Goal: Information Seeking & Learning: Learn about a topic

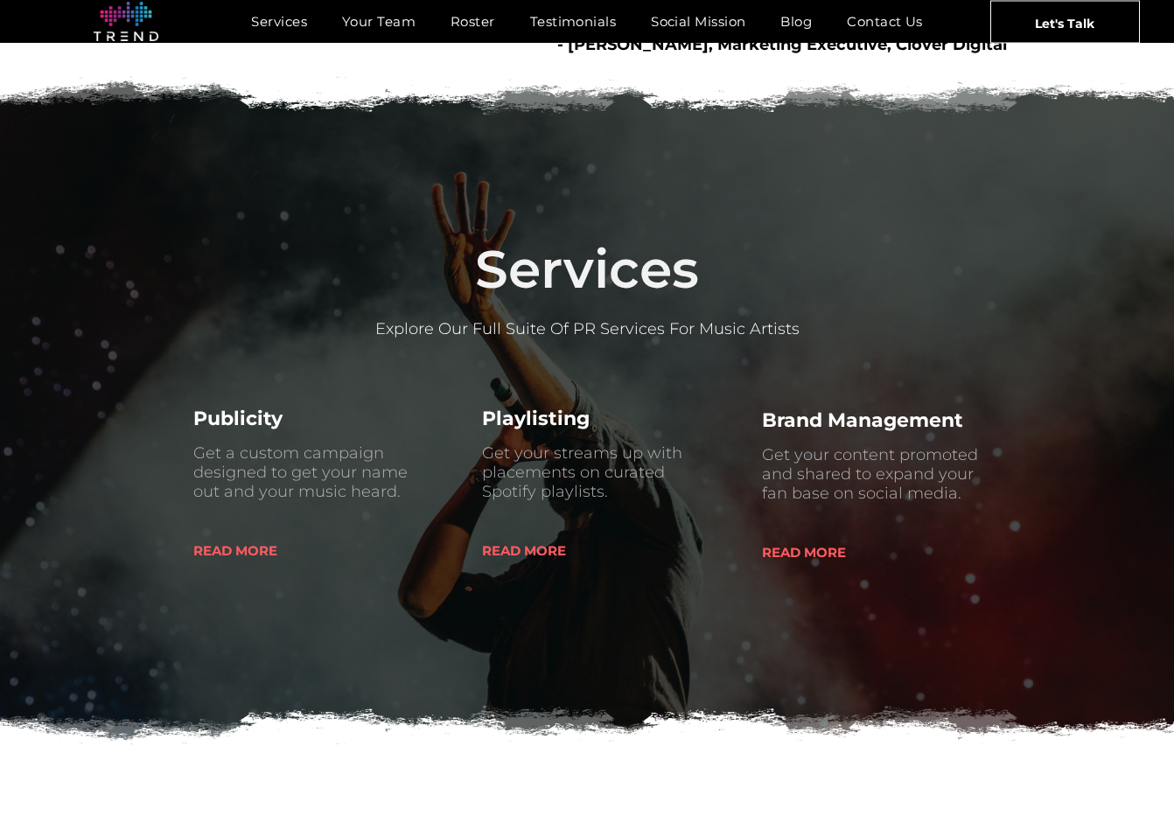
scroll to position [539, 0]
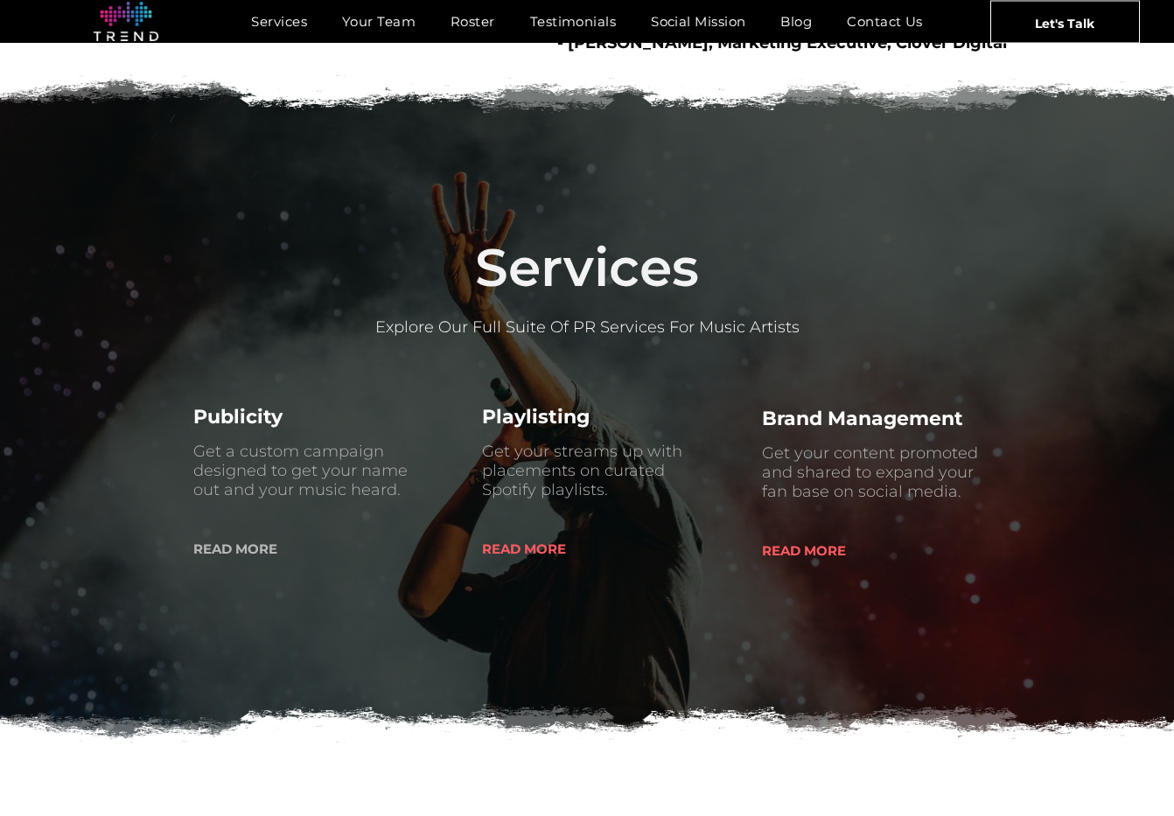
click at [241, 547] on span "READ MORE" at bounding box center [235, 549] width 84 height 45
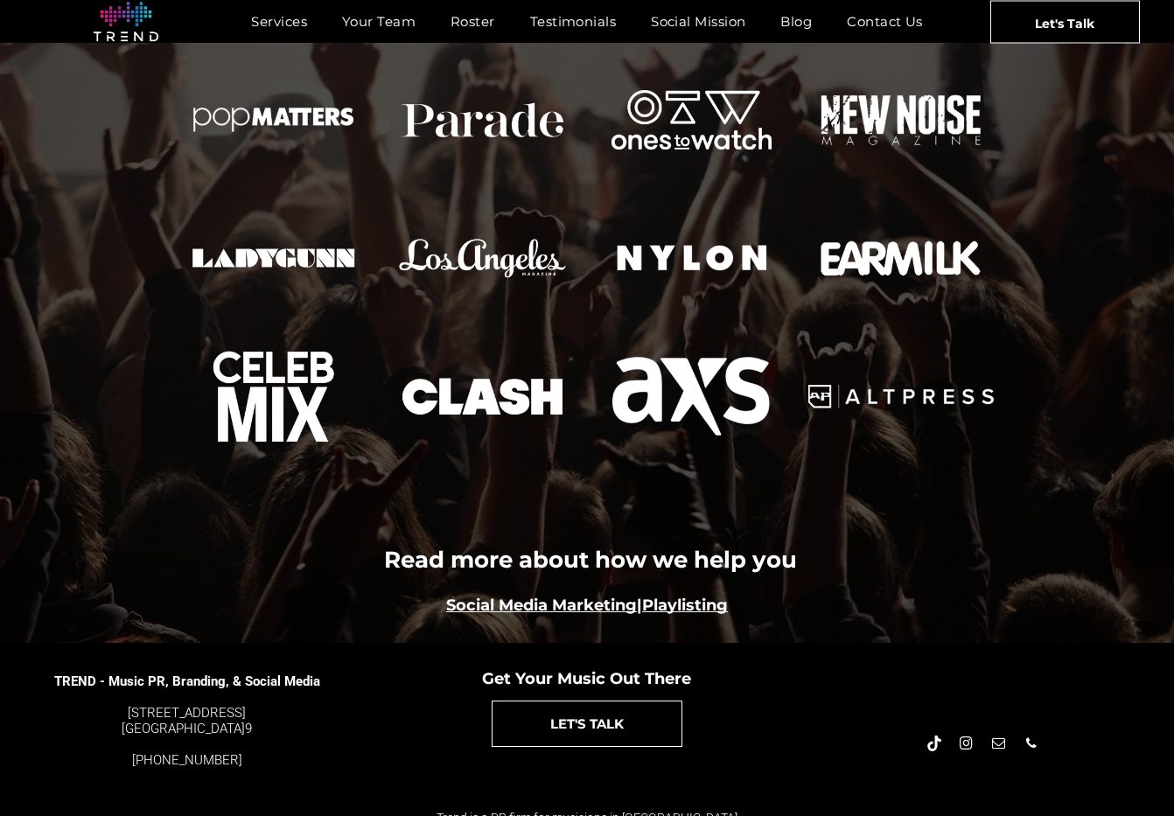
scroll to position [1851, 0]
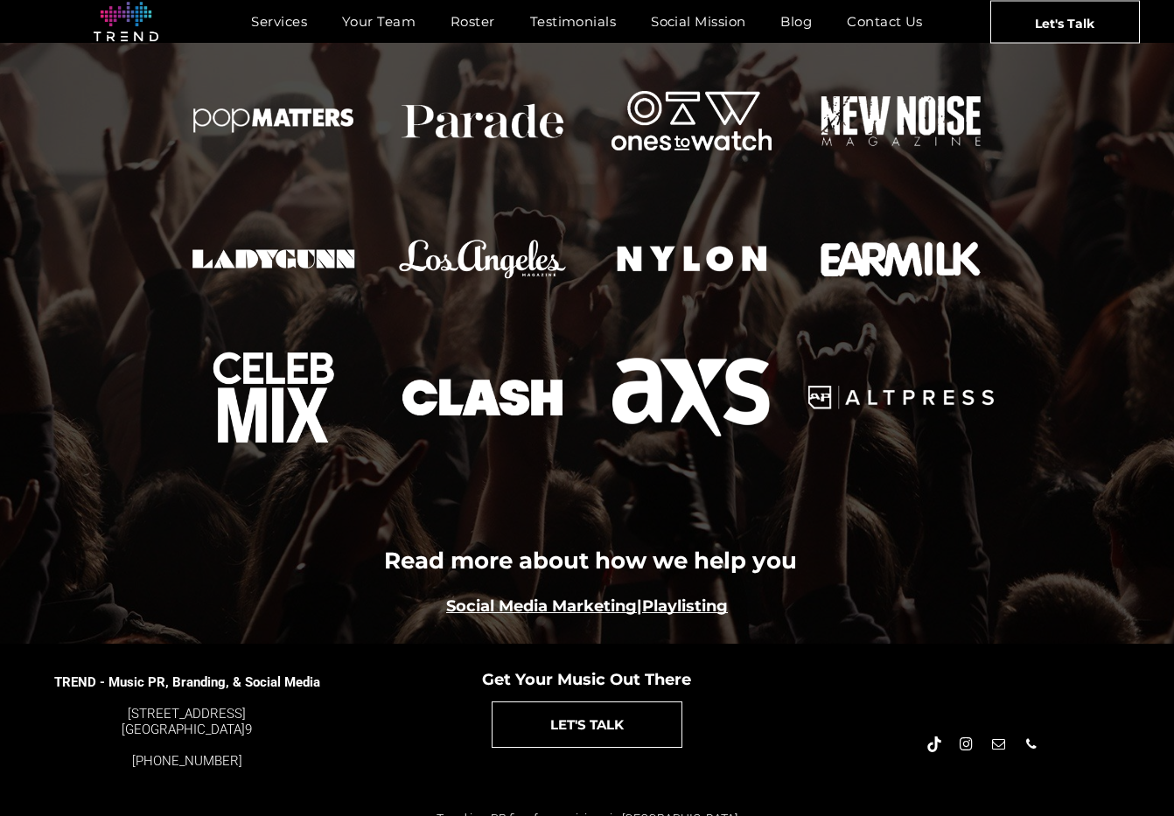
click at [579, 597] on link "Social Media Marketing" at bounding box center [541, 606] width 191 height 19
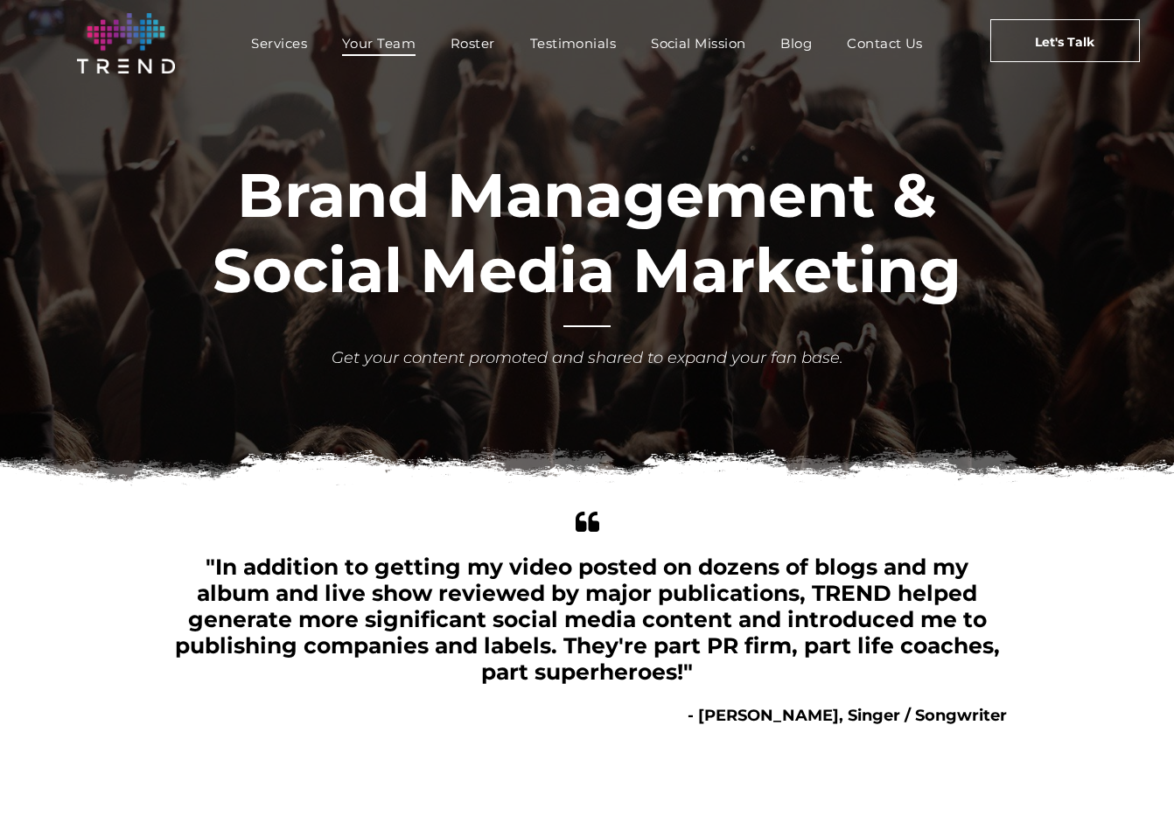
click at [401, 45] on span "Your Team" at bounding box center [378, 43] width 73 height 25
